Goal: Information Seeking & Learning: Learn about a topic

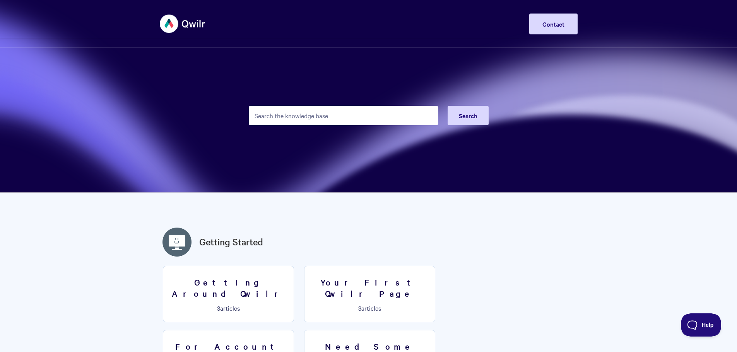
click at [173, 24] on img at bounding box center [183, 23] width 46 height 29
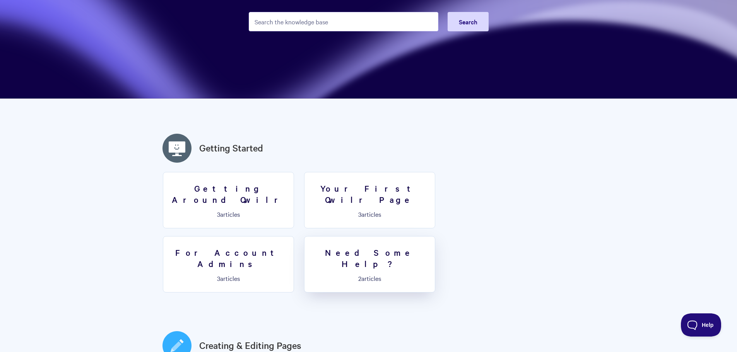
scroll to position [116, 0]
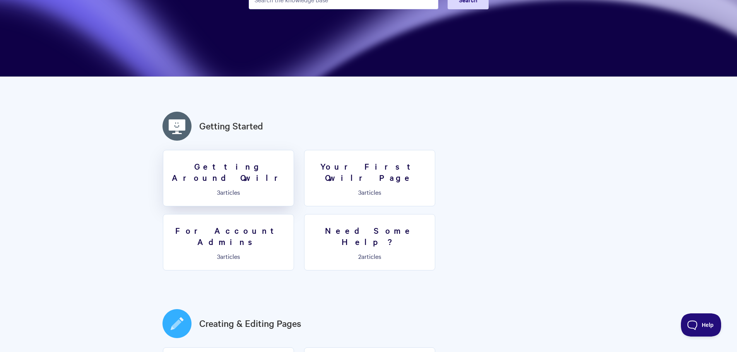
click at [231, 189] on p "3 articles" at bounding box center [228, 192] width 121 height 7
